Goal: Transaction & Acquisition: Purchase product/service

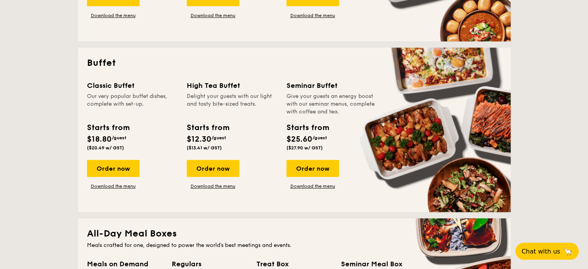
scroll to position [309, 0]
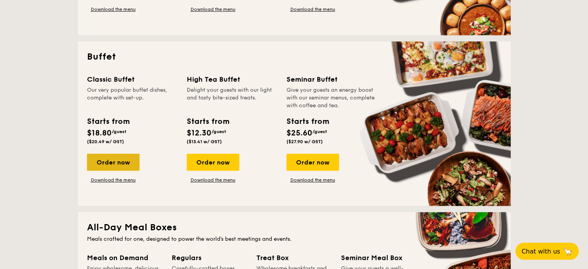
click at [114, 159] on div "Order now" at bounding box center [113, 162] width 53 height 17
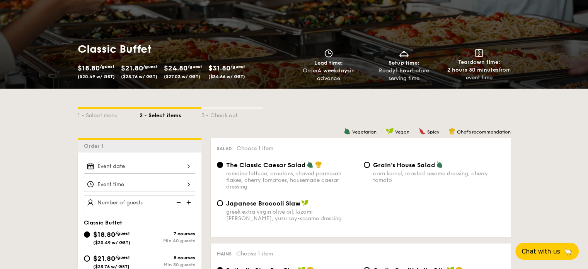
scroll to position [232, 0]
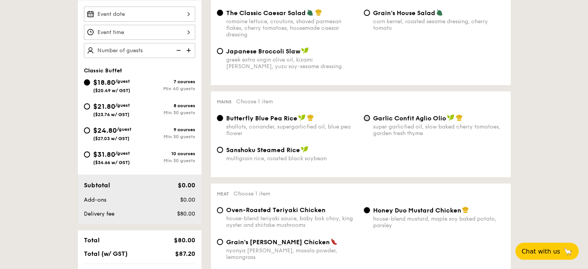
click at [370, 118] on div "Garlic Confit Aglio Olio super garlicfied oil, slow baked cherry tomatoes, gard…" at bounding box center [434, 125] width 147 height 22
click at [369, 118] on input "Garlic Confit Aglio Olio super garlicfied oil, slow baked cherry tomatoes, gard…" at bounding box center [367, 118] width 6 height 6
radio input "true"
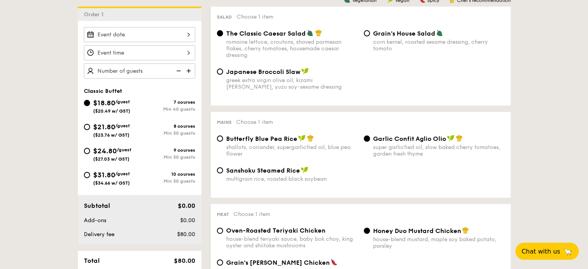
scroll to position [193, 0]
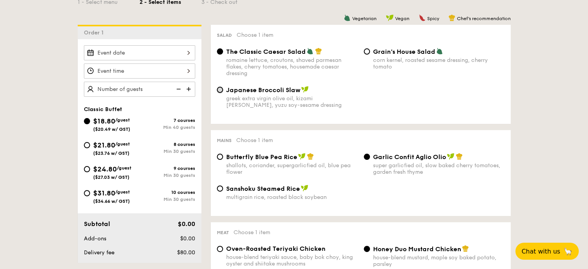
click at [218, 91] on input "Japanese Broccoli Slaw greek extra virgin olive oil, kizami [PERSON_NAME], yuzu…" at bounding box center [220, 90] width 6 height 6
radio input "true"
click at [220, 52] on input "The Classic Caesar Salad romaine lettuce, croutons, shaved parmesan flakes, che…" at bounding box center [220, 51] width 6 height 6
radio input "true"
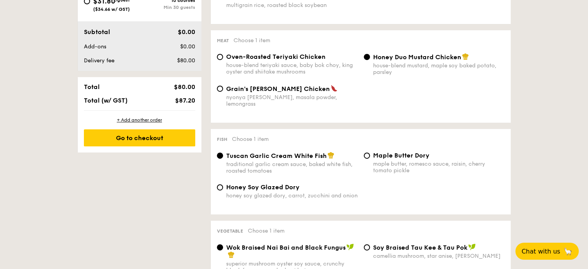
scroll to position [387, 0]
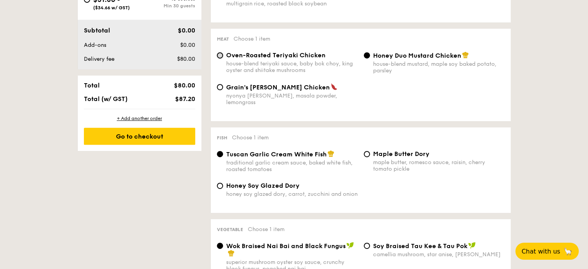
click at [221, 57] on input "Oven-Roasted Teriyaki Chicken house-blend teriyaki sauce, baby bok choy, king o…" at bounding box center [220, 55] width 6 height 6
radio input "true"
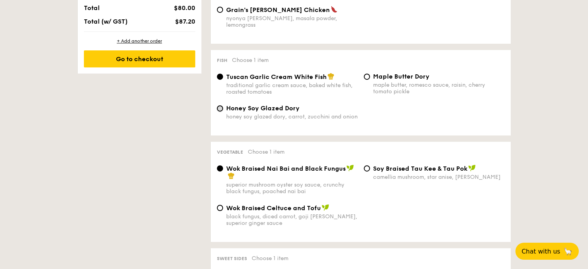
click at [222, 105] on input "Honey Soy Glazed Dory honey soy glazed dory, carrot, zucchini and onion" at bounding box center [220, 108] width 6 height 6
radio input "true"
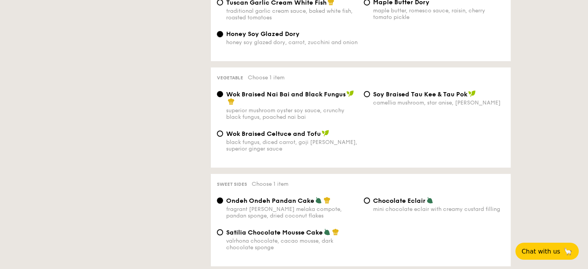
scroll to position [541, 0]
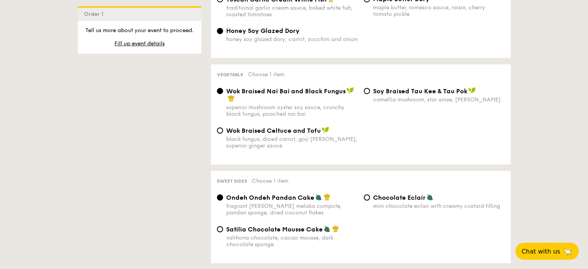
click at [216, 126] on div "Wok Braised Celtuce and Tofu black fungus, diced carrot, goji [PERSON_NAME], su…" at bounding box center [287, 137] width 147 height 22
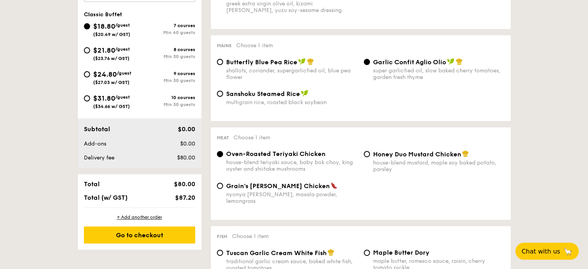
scroll to position [271, 0]
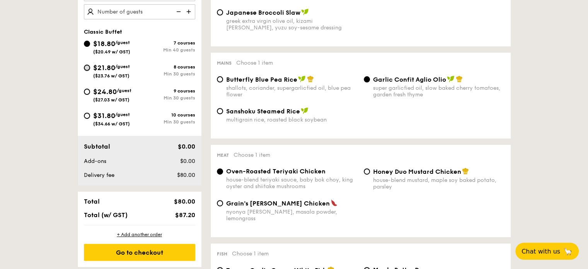
click at [87, 65] on input "$21.80 /guest ($23.76 w/ GST) 8 courses Min 30 guests" at bounding box center [87, 68] width 6 height 6
radio input "true"
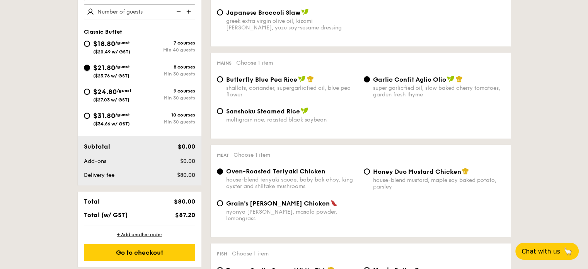
radio input "true"
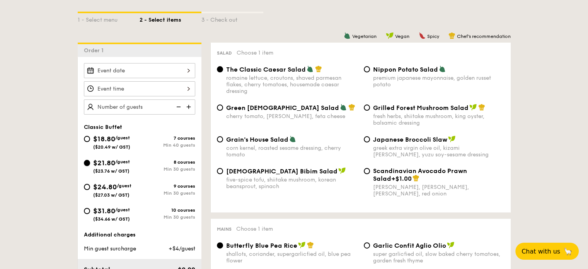
scroll to position [193, 0]
